Goal: Task Accomplishment & Management: Complete application form

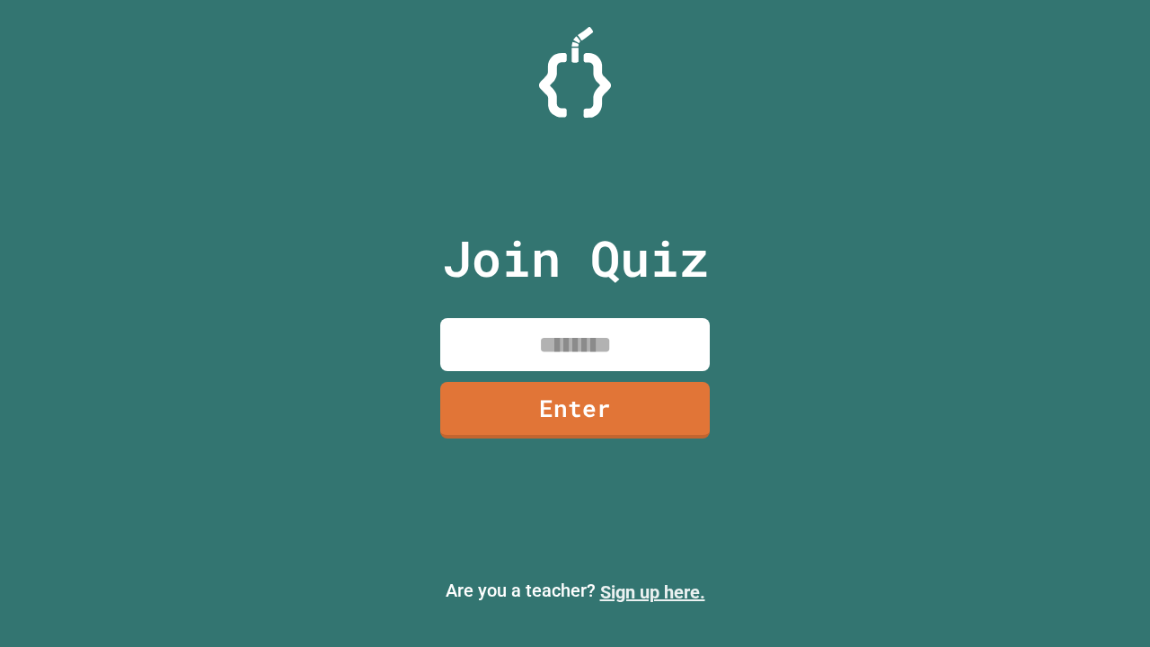
click at [652, 592] on link "Sign up here." at bounding box center [652, 592] width 105 height 22
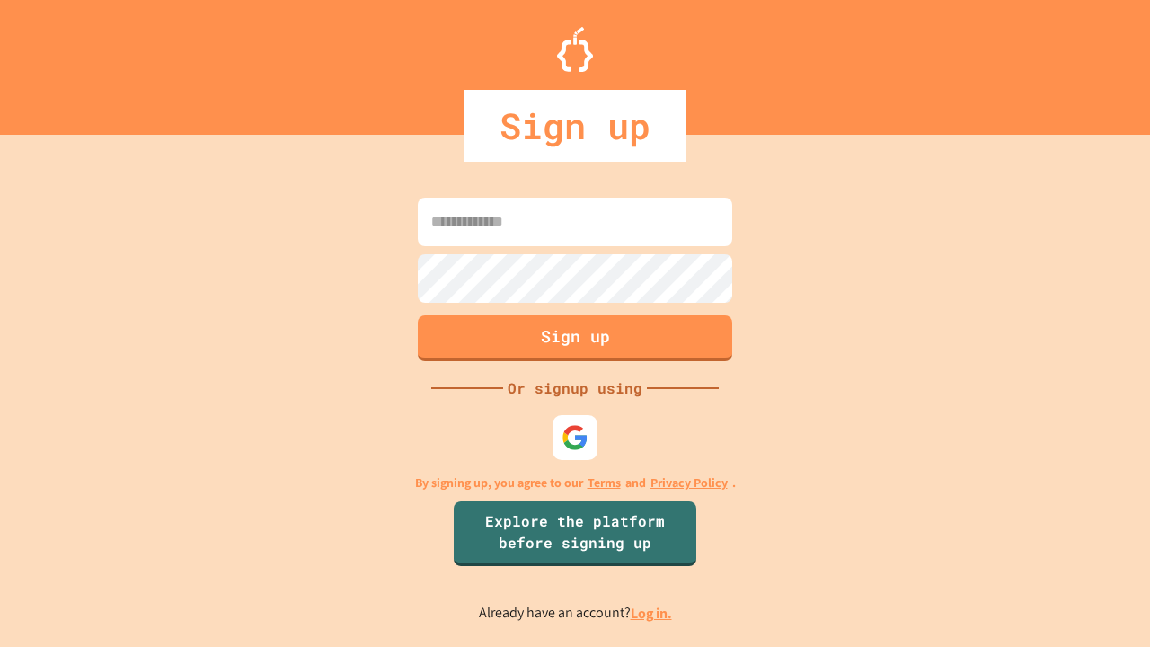
click at [652, 613] on link "Log in." at bounding box center [651, 613] width 41 height 19
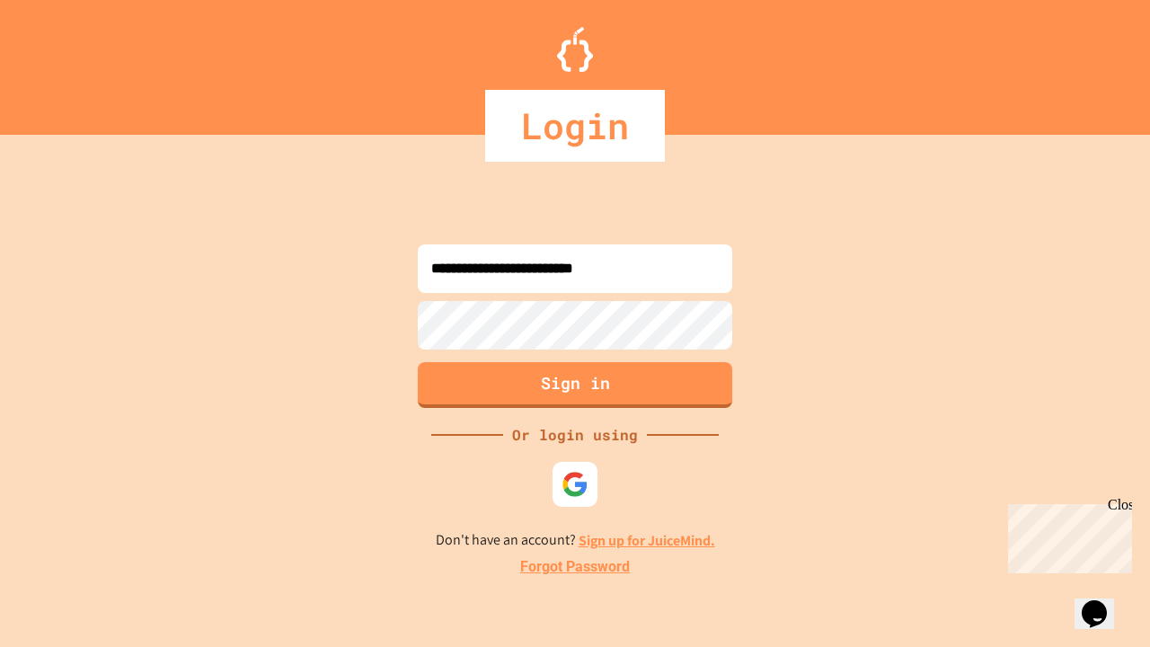
type input "**********"
